Goal: Information Seeking & Learning: Check status

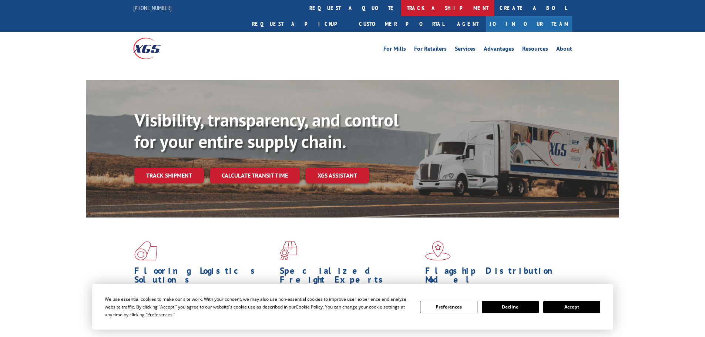
click at [401, 8] on link "track a shipment" at bounding box center [447, 8] width 93 height 16
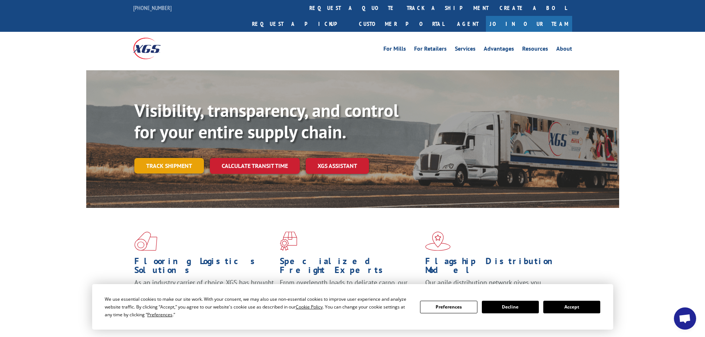
click at [172, 158] on link "Track shipment" at bounding box center [169, 166] width 70 height 16
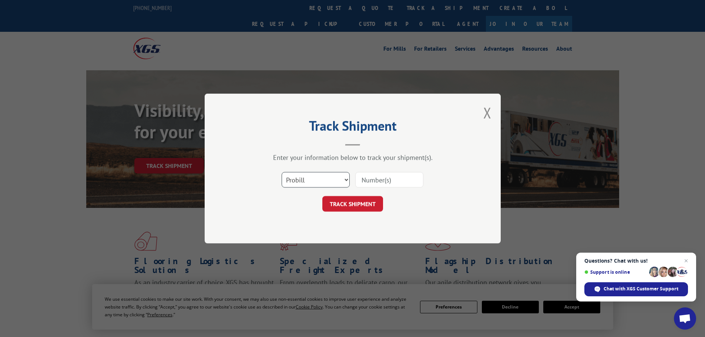
click at [347, 180] on select "Select category... Probill BOL PO" at bounding box center [316, 180] width 68 height 16
select select "bol"
click at [282, 172] on select "Select category... Probill BOL PO" at bounding box center [316, 180] width 68 height 16
paste input "7061054"
type input "7061054"
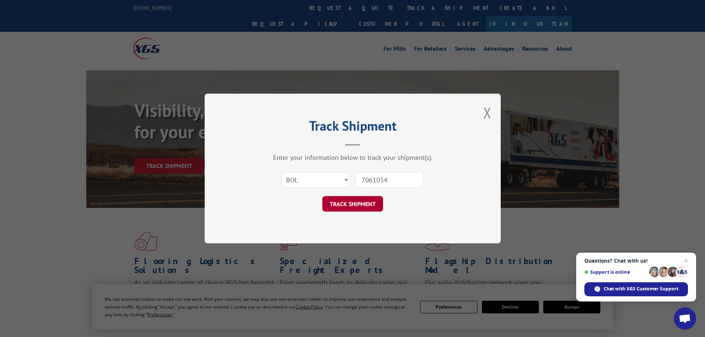
click at [359, 206] on button "TRACK SHIPMENT" at bounding box center [352, 204] width 61 height 16
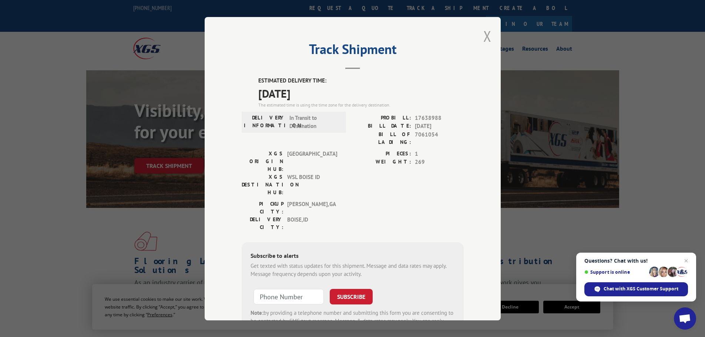
click at [484, 35] on button "Close modal" at bounding box center [488, 36] width 8 height 20
